Goal: Transaction & Acquisition: Subscribe to service/newsletter

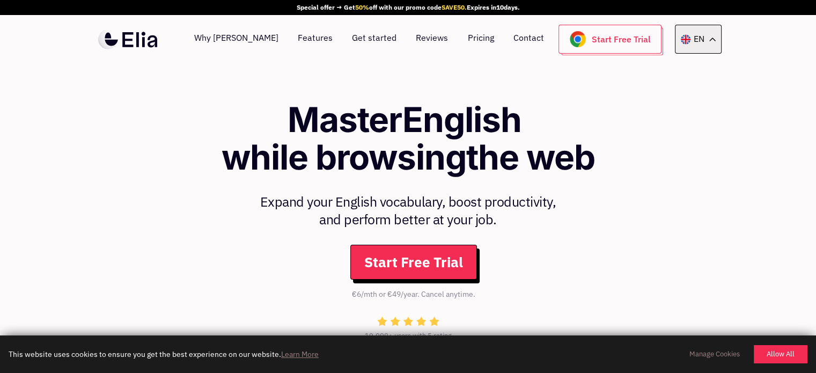
click at [711, 38] on icon at bounding box center [713, 40] width 6 height 4
click at [752, 68] on section "Master English while browsing the web Expand your English vocabulary, boost pro…" at bounding box center [408, 225] width 816 height 325
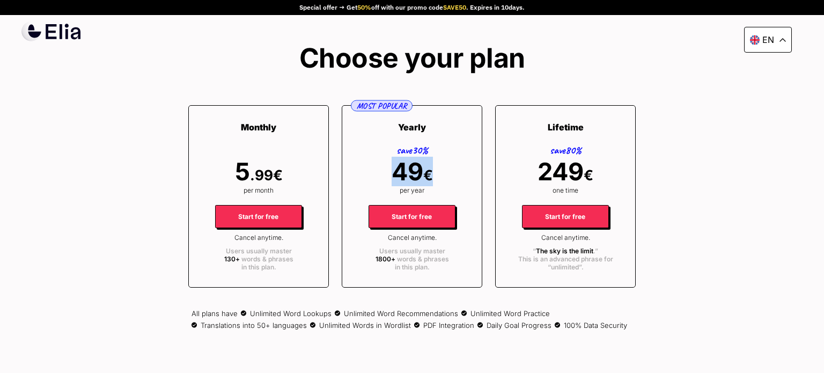
drag, startPoint x: 397, startPoint y: 169, endPoint x: 436, endPoint y: 170, distance: 39.2
click at [436, 170] on div "MOST POPULAR Yearly save 30% 49 € per year Start for free Cancel anytime. Users…" at bounding box center [412, 196] width 141 height 182
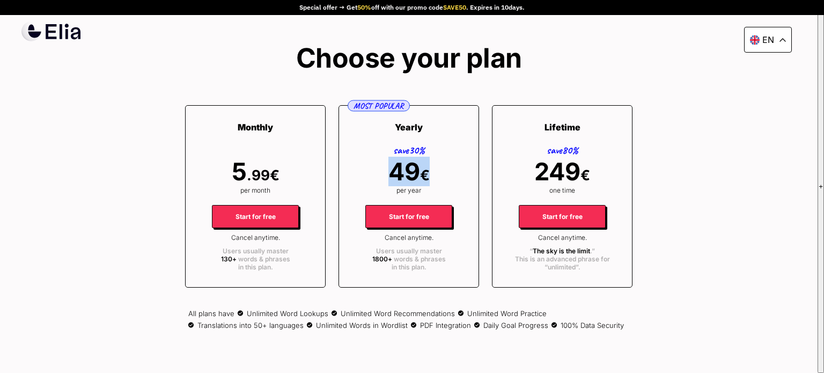
copy span "49 €"
click at [655, 193] on div "en Special offer → Get 50% off with our promo code SAVE50 . Expires [DATE]. Cho…" at bounding box center [409, 186] width 818 height 373
